Goal: Navigation & Orientation: Find specific page/section

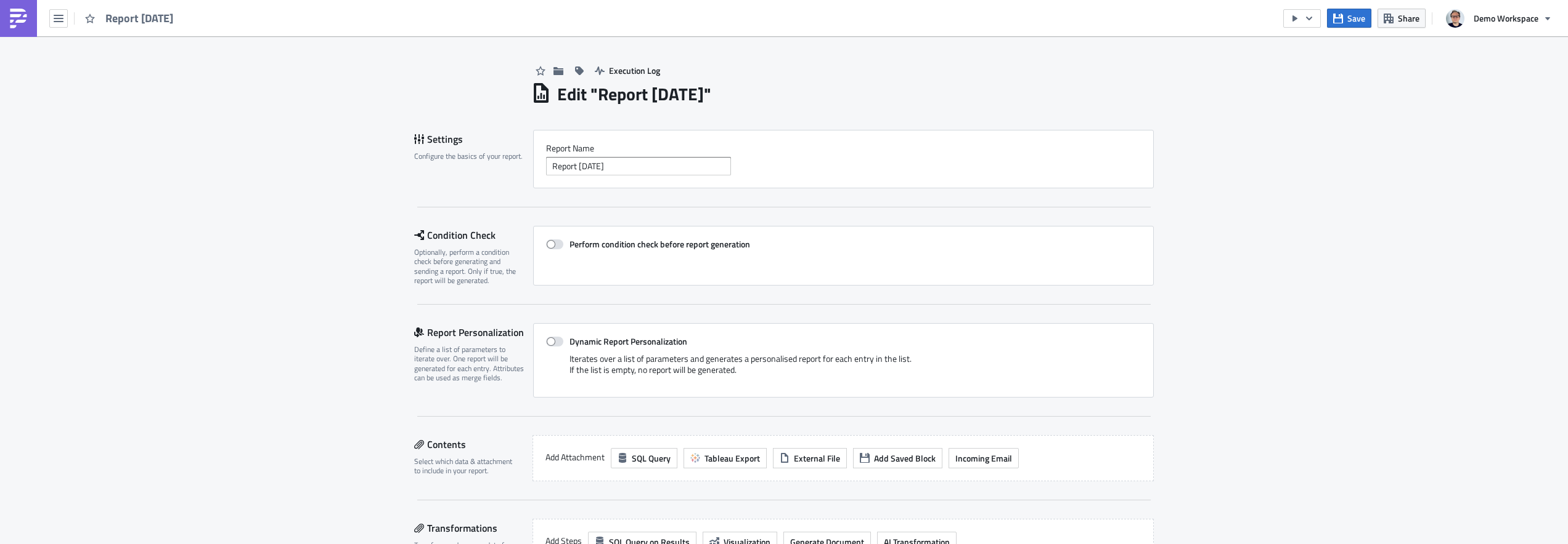
scroll to position [240, 0]
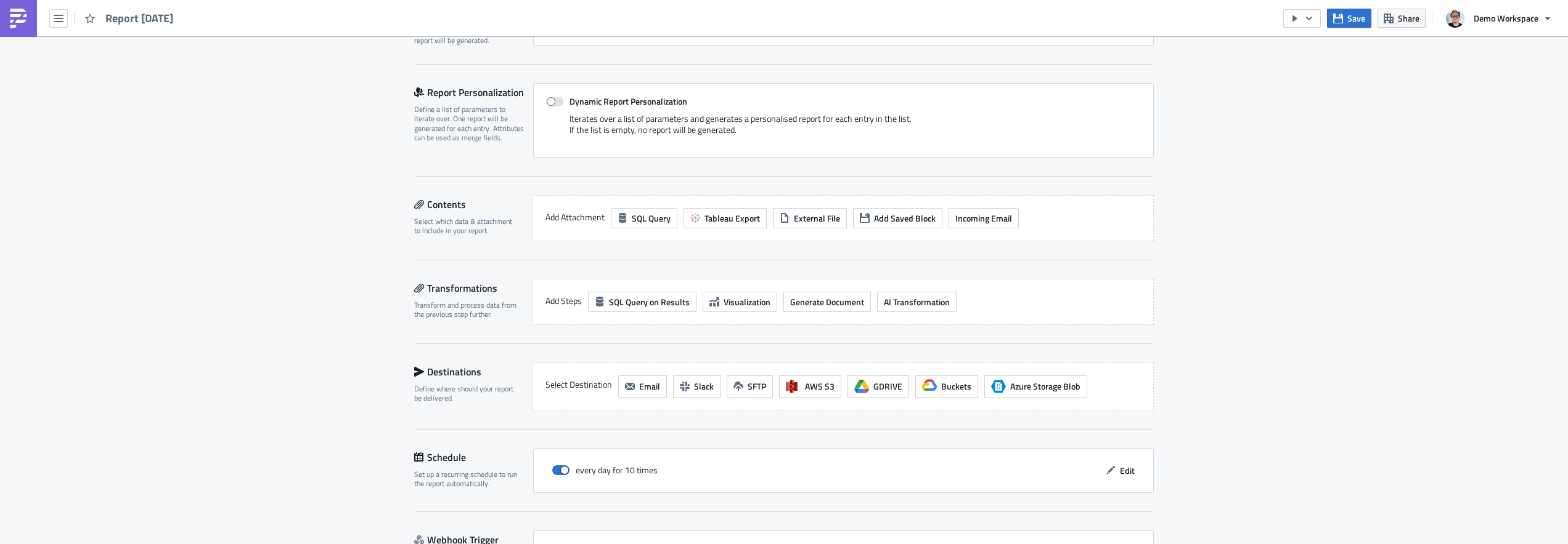
click at [18, 9] on img at bounding box center [19, 19] width 20 height 20
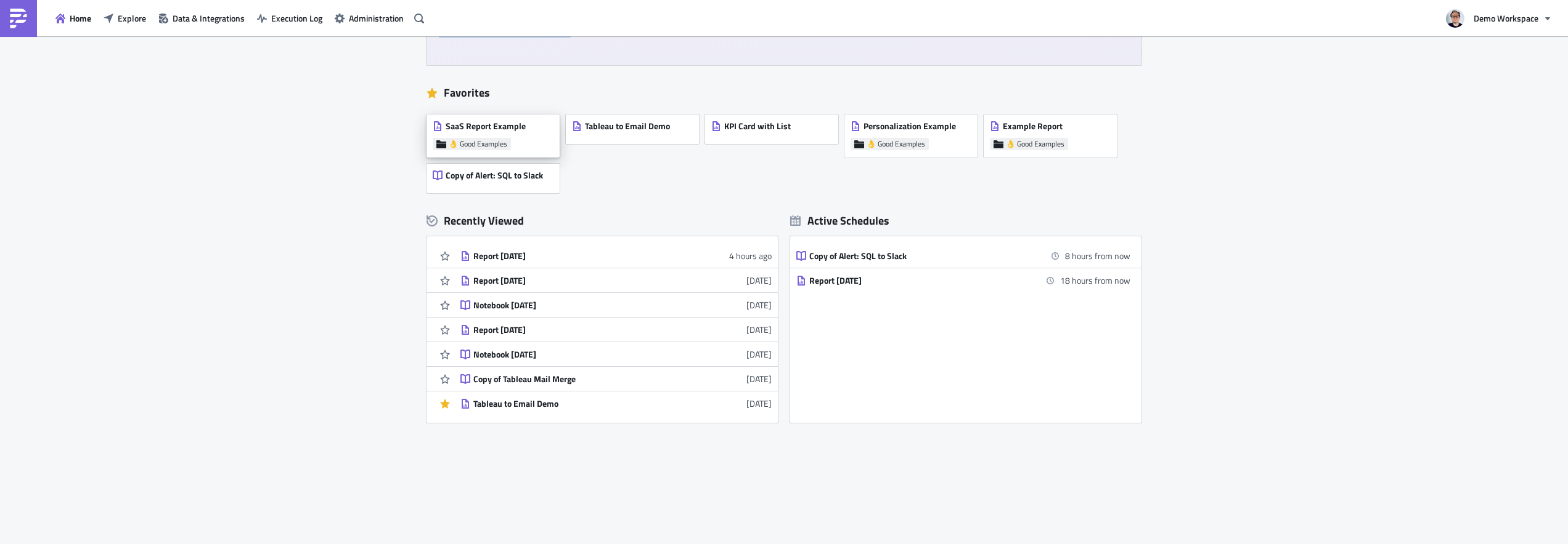
click at [499, 136] on div "SaaS Report Example" at bounding box center [479, 129] width 93 height 17
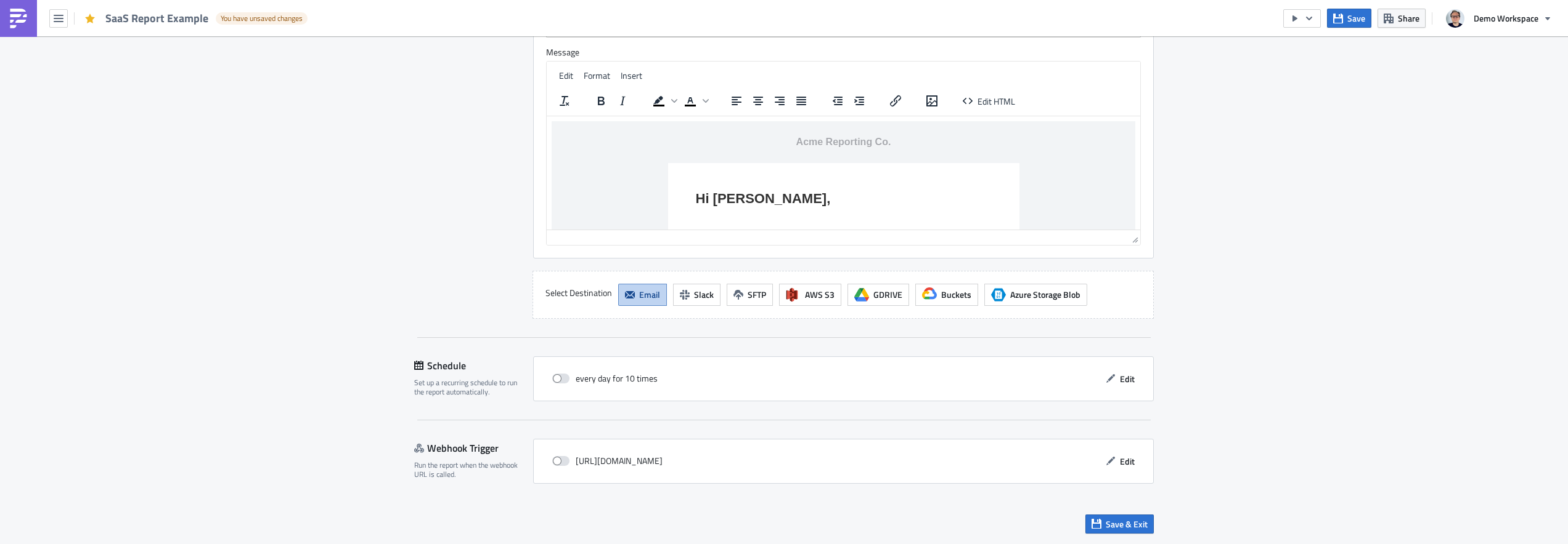
scroll to position [1977, 0]
click at [21, 13] on img at bounding box center [19, 19] width 20 height 20
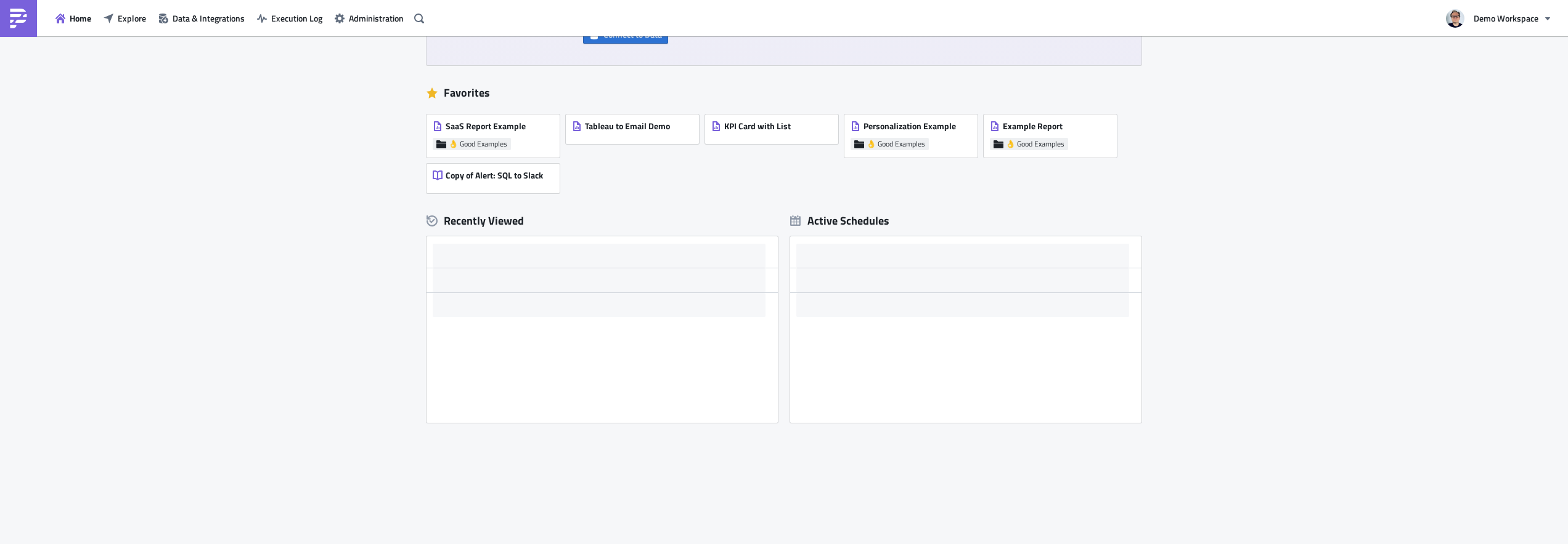
scroll to position [239, 0]
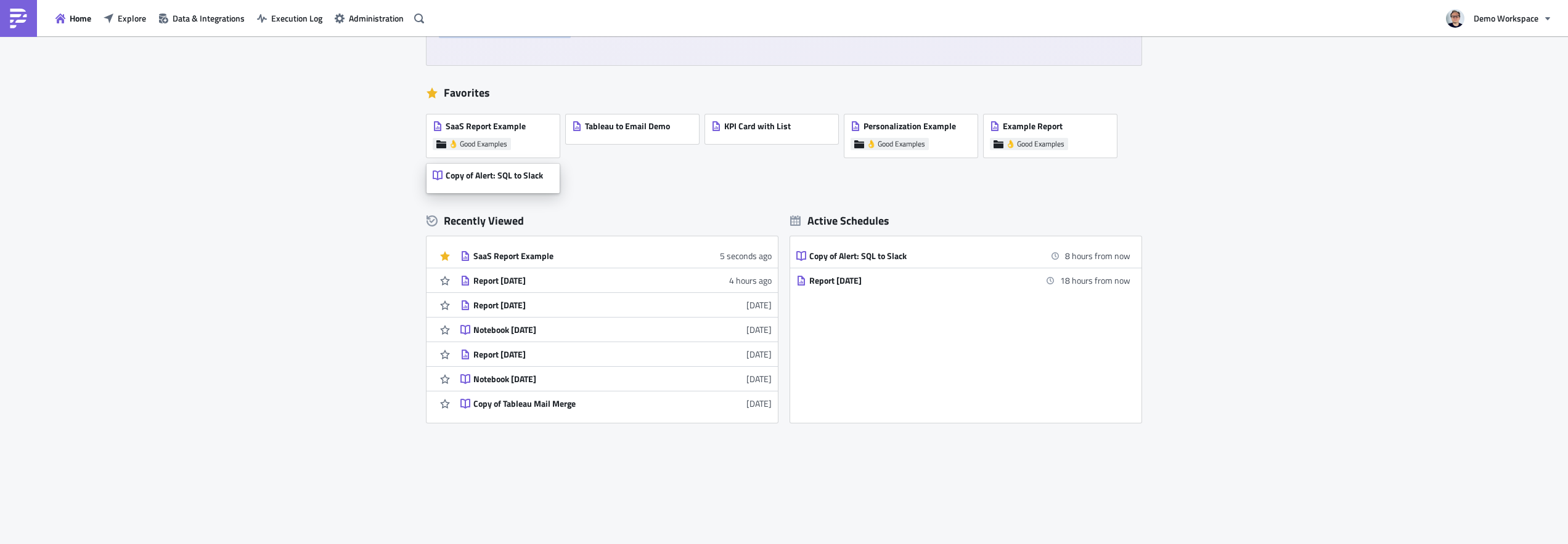
click at [515, 180] on span "Copy of Alert: SQL to Slack" at bounding box center [494, 175] width 97 height 11
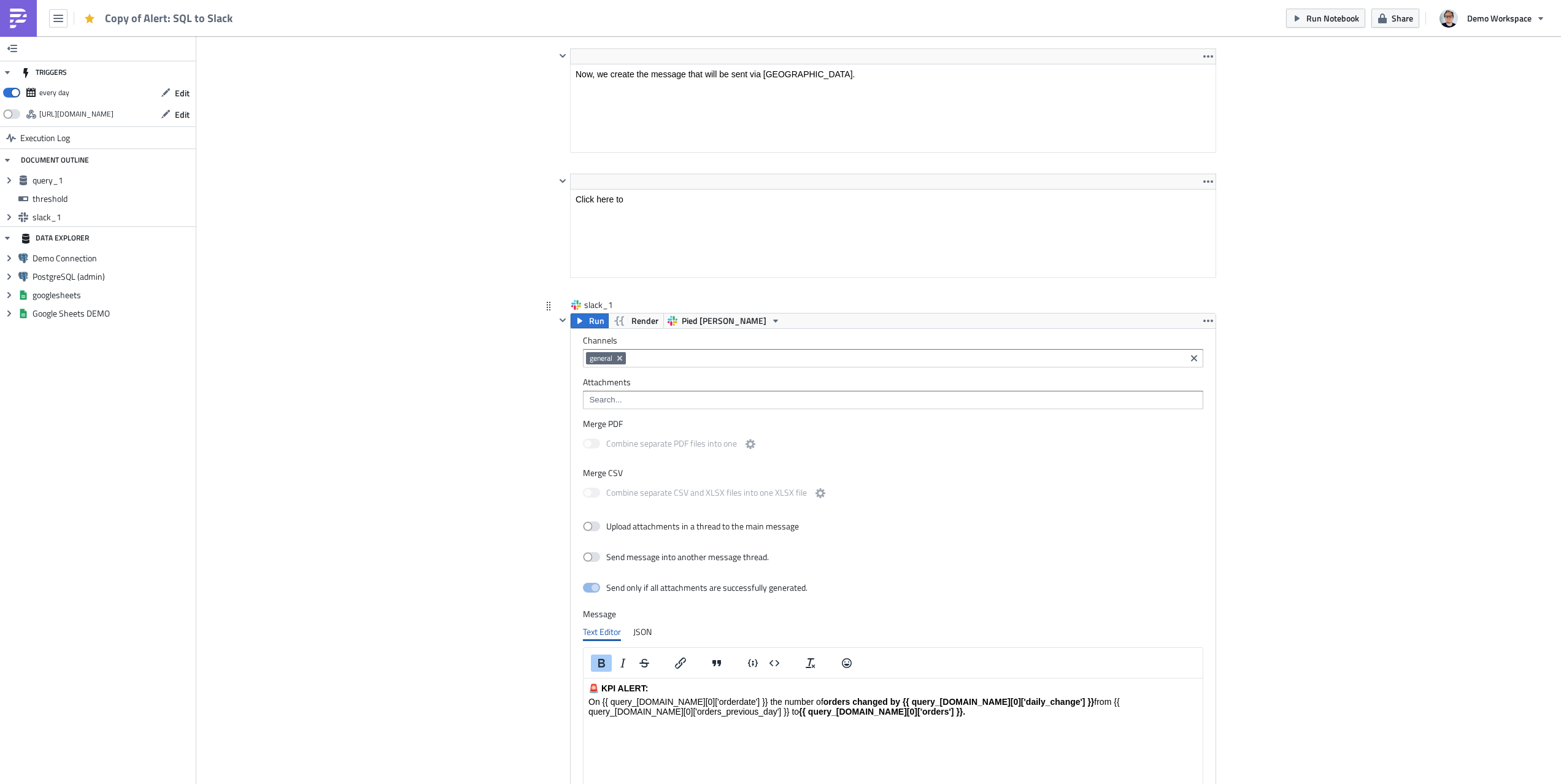
scroll to position [2221, 0]
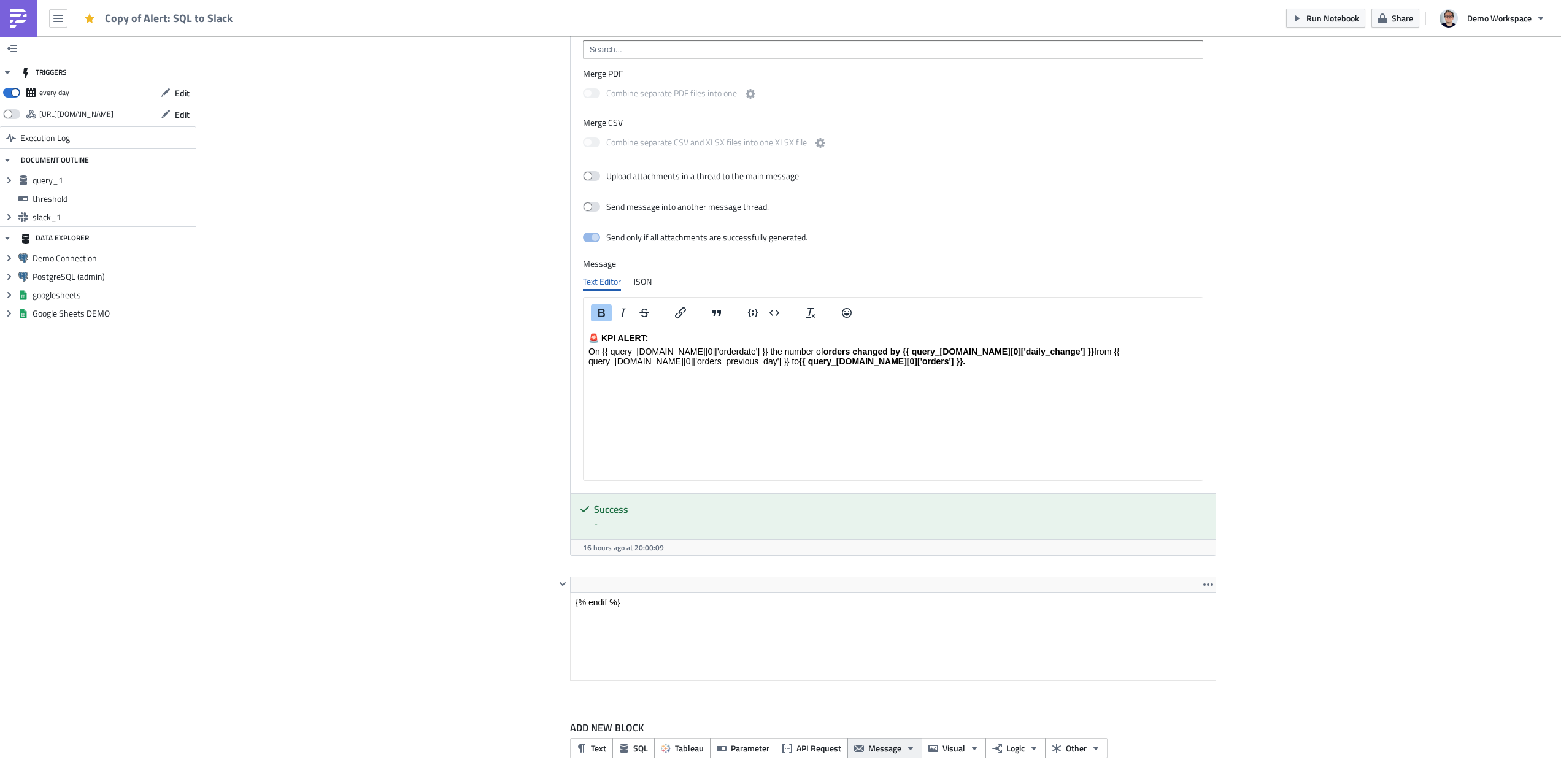
click at [911, 542] on icon "button" at bounding box center [910, 748] width 10 height 10
click at [25, 21] on img at bounding box center [19, 19] width 20 height 20
